Goal: Task Accomplishment & Management: Manage account settings

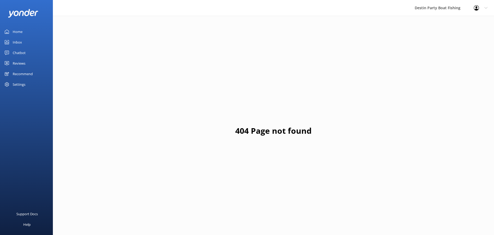
click at [16, 30] on div "Home" at bounding box center [18, 31] width 10 height 11
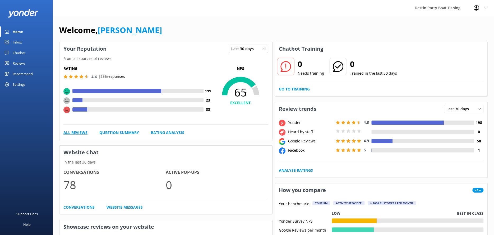
click at [83, 133] on link "All Reviews" at bounding box center [75, 133] width 24 height 6
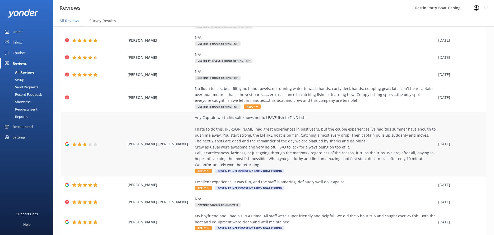
scroll to position [77, 0]
